Goal: Use online tool/utility: Utilize a website feature to perform a specific function

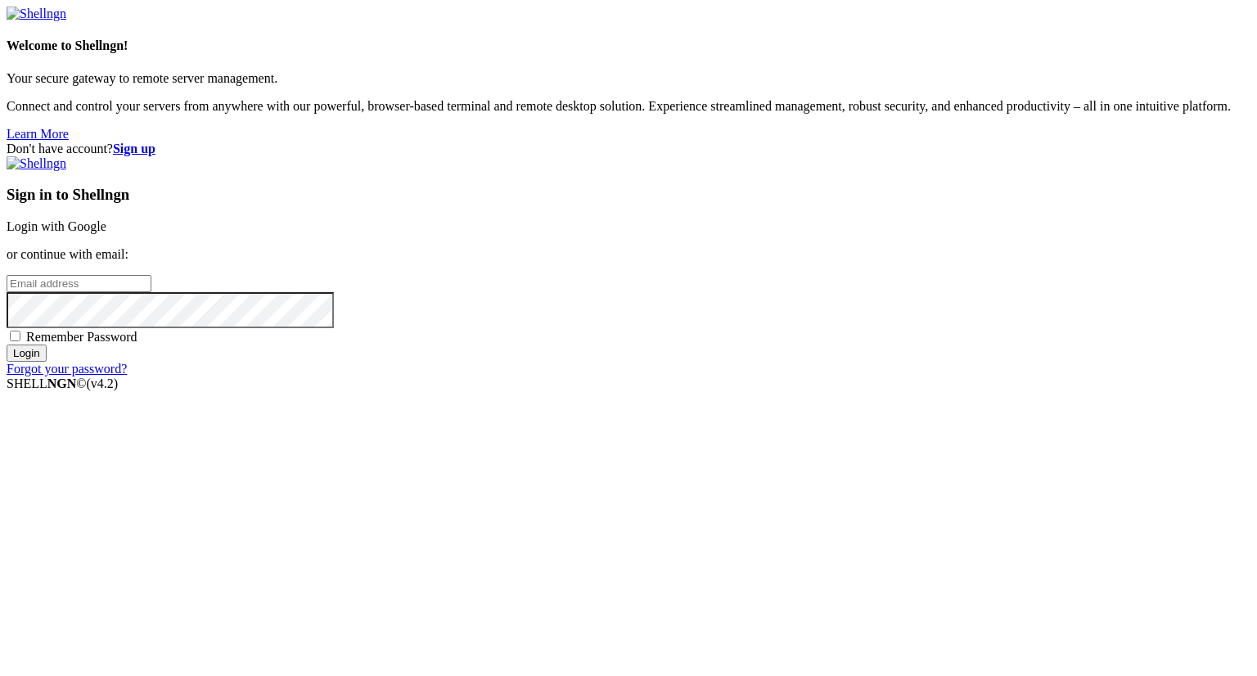
click at [106, 233] on link "Login with Google" at bounding box center [57, 226] width 100 height 14
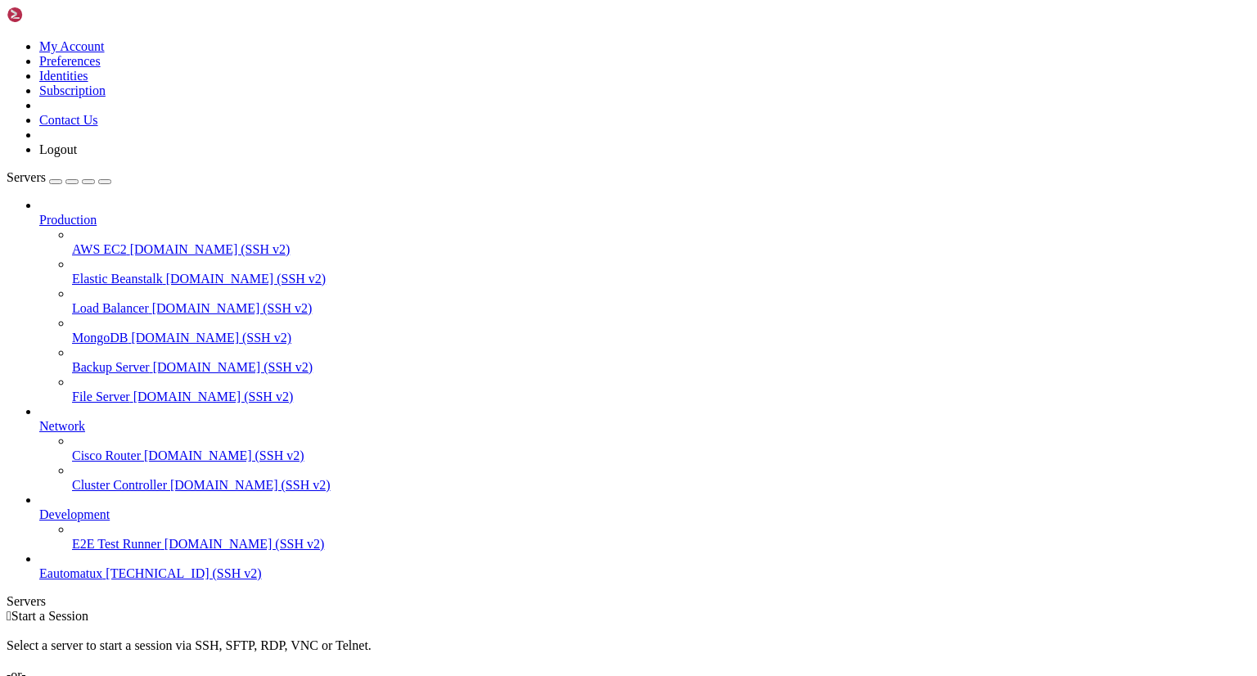
click at [138, 580] on span "[TECHNICAL_ID] (SSH v2)" at bounding box center [183, 573] width 155 height 14
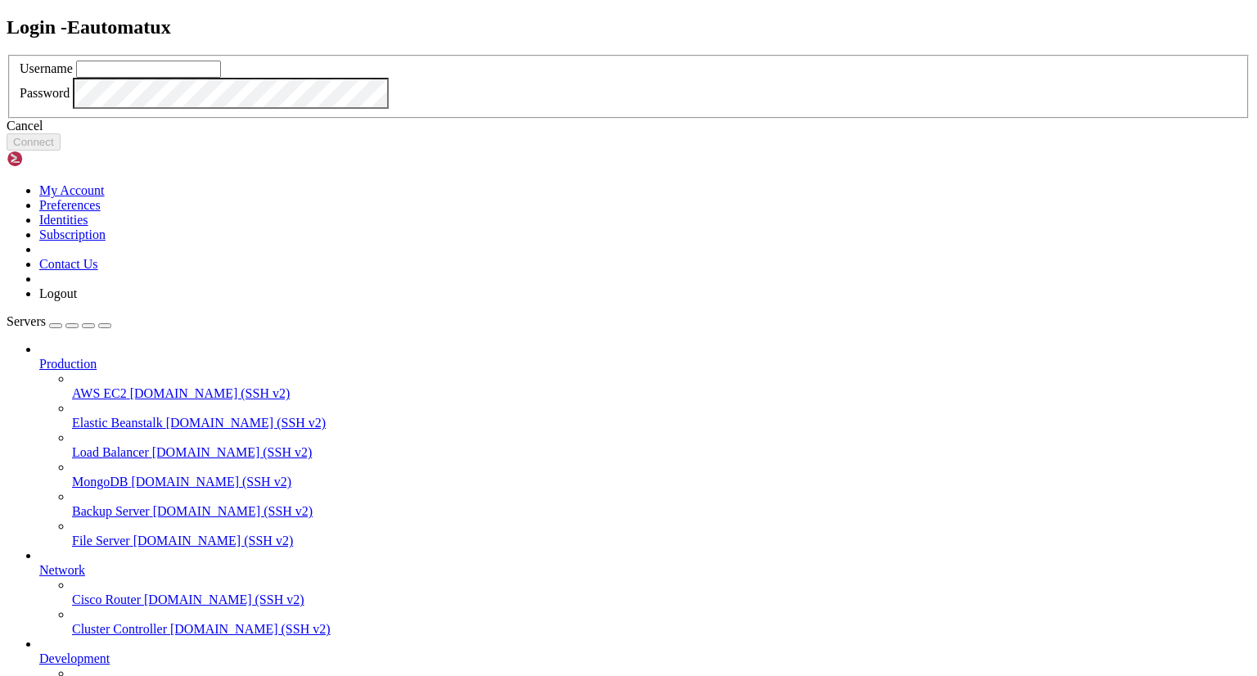
type input "leca"
click at [61, 151] on button "Connect" at bounding box center [34, 141] width 54 height 17
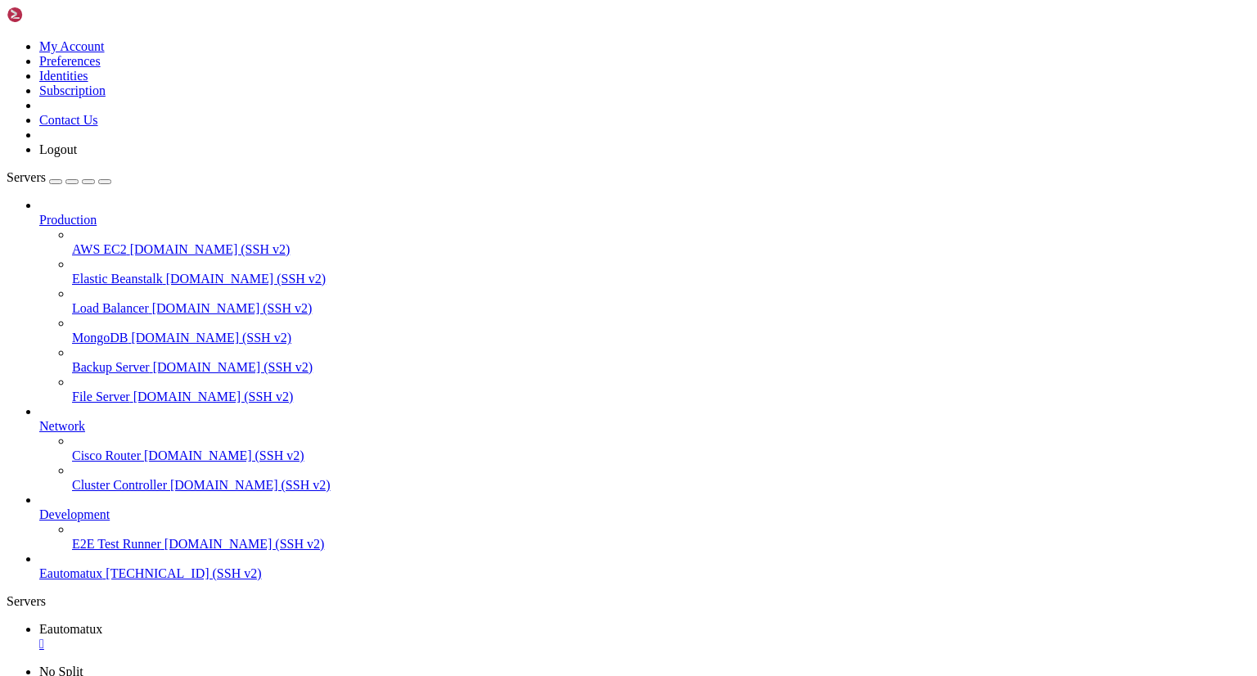
scroll to position [117692, 0]
click at [7, 39] on icon at bounding box center [7, 39] width 0 height 0
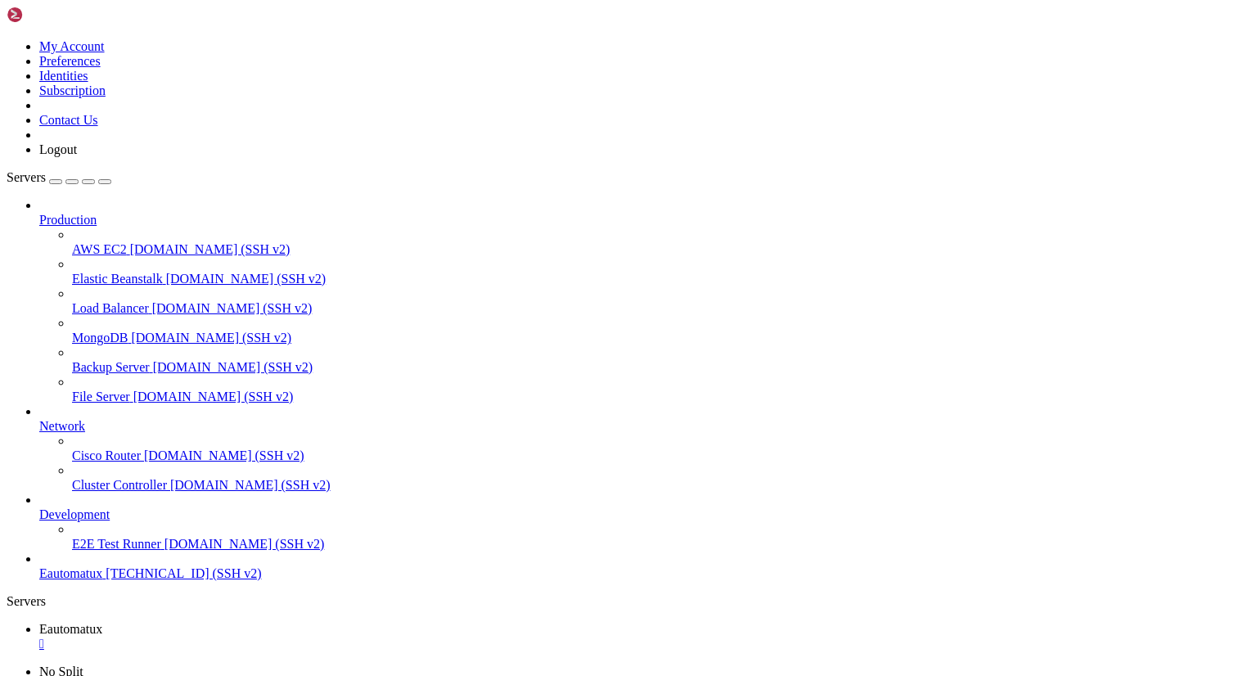
click at [77, 156] on link "Logout" at bounding box center [58, 149] width 38 height 14
